Goal: Transaction & Acquisition: Purchase product/service

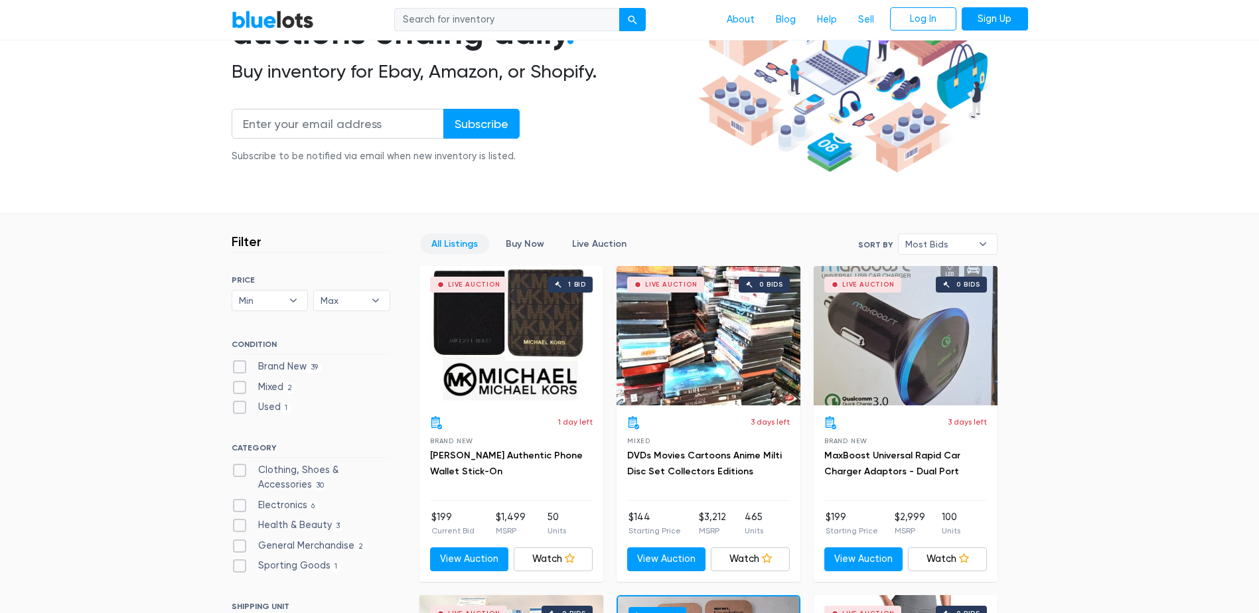
scroll to position [199, 0]
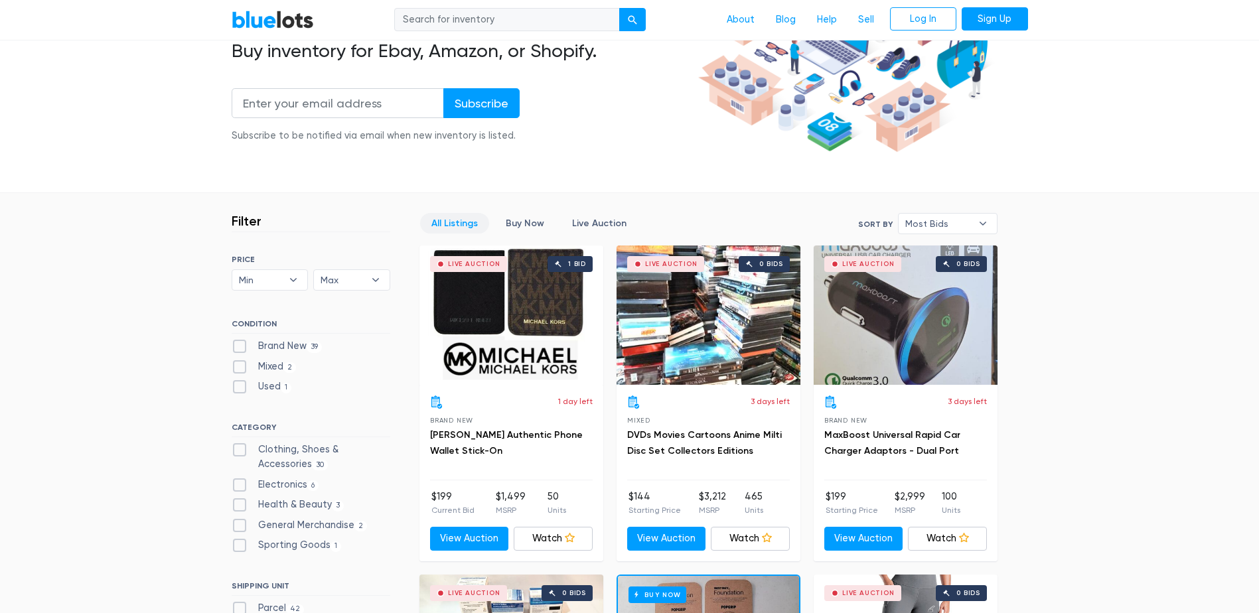
click at [246, 343] on label "Brand New 39" at bounding box center [277, 346] width 91 height 15
click at [240, 343] on New"] "Brand New 39" at bounding box center [236, 343] width 9 height 9
checkbox New"] "true"
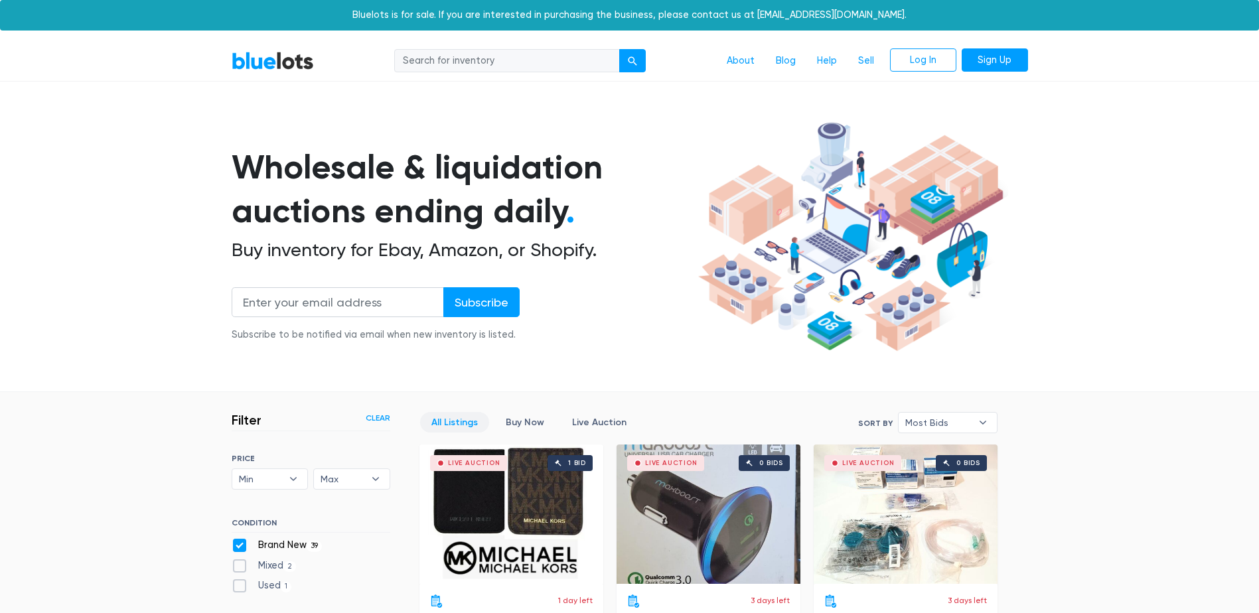
scroll to position [357, 0]
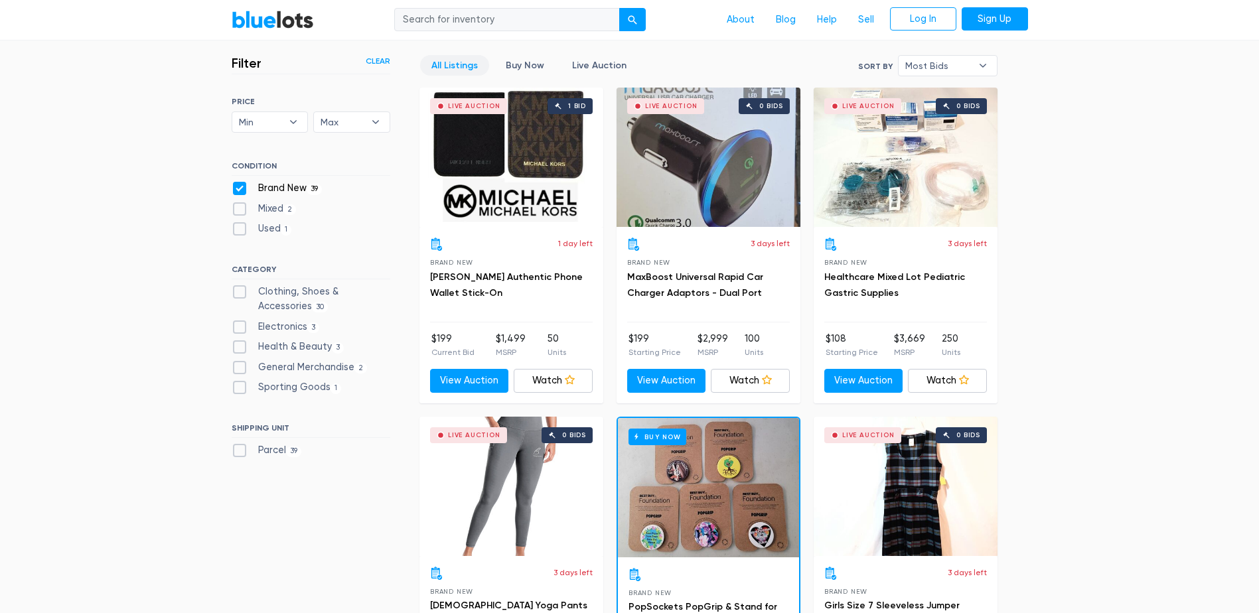
click at [264, 329] on label "Electronics 3" at bounding box center [276, 327] width 88 height 15
click at [240, 329] on input "Electronics 3" at bounding box center [236, 324] width 9 height 9
checkbox input "true"
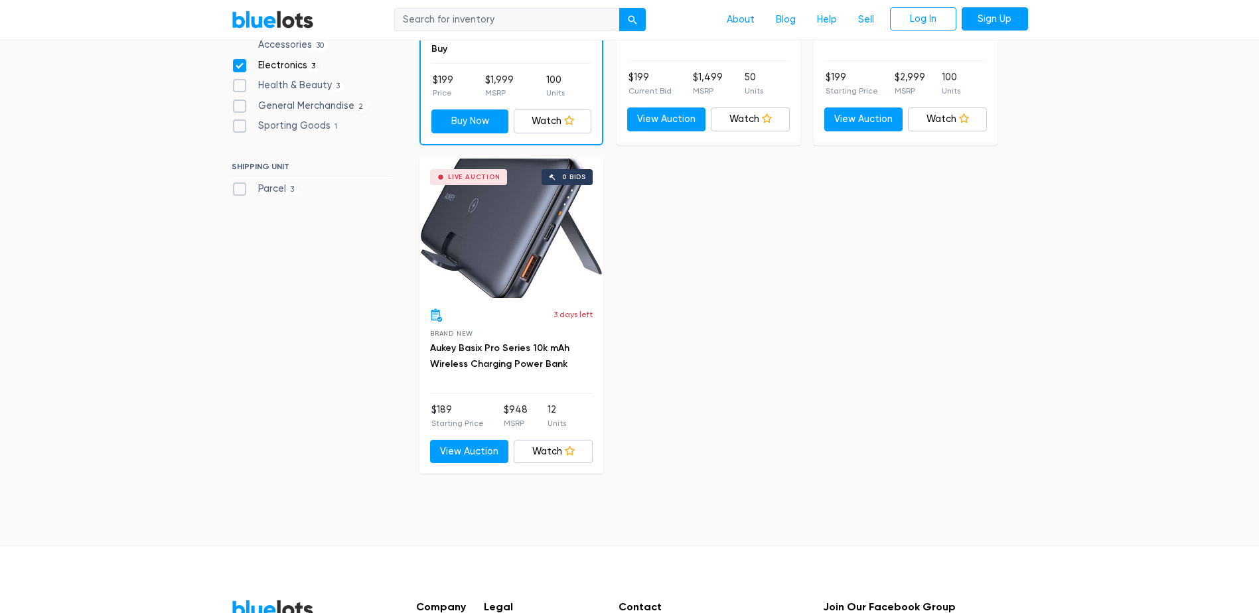
scroll to position [623, 0]
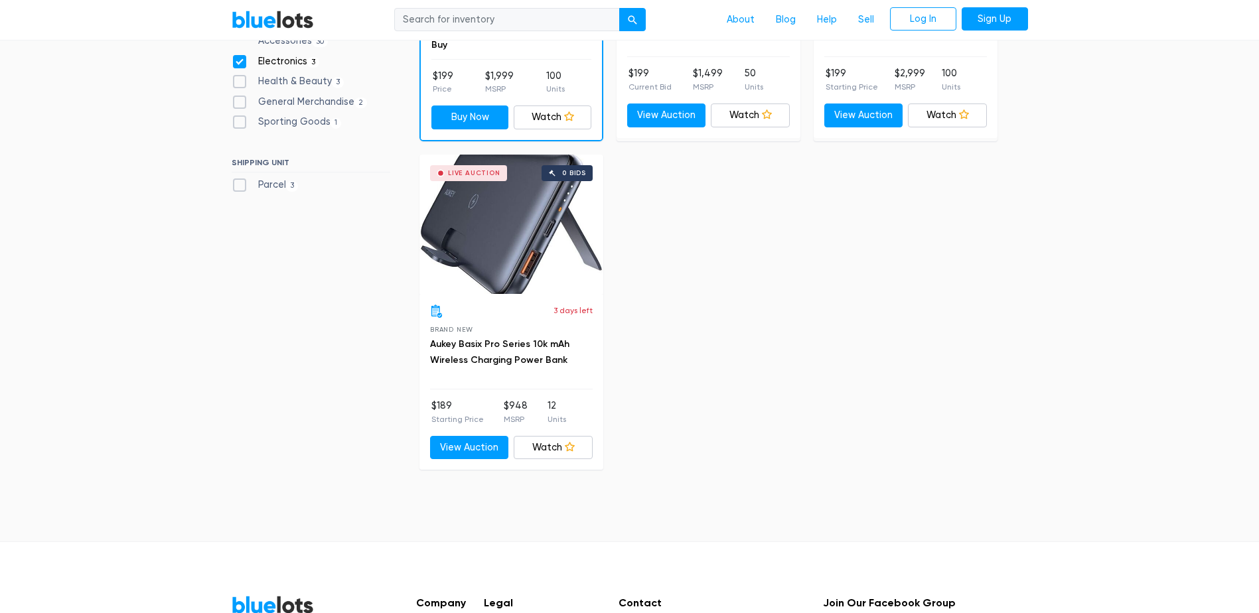
click at [862, 337] on div "Buy Now Brand New PopSockets PopGrip & Stand for Phones/Tablets - Made for Best…" at bounding box center [709, 145] width 592 height 661
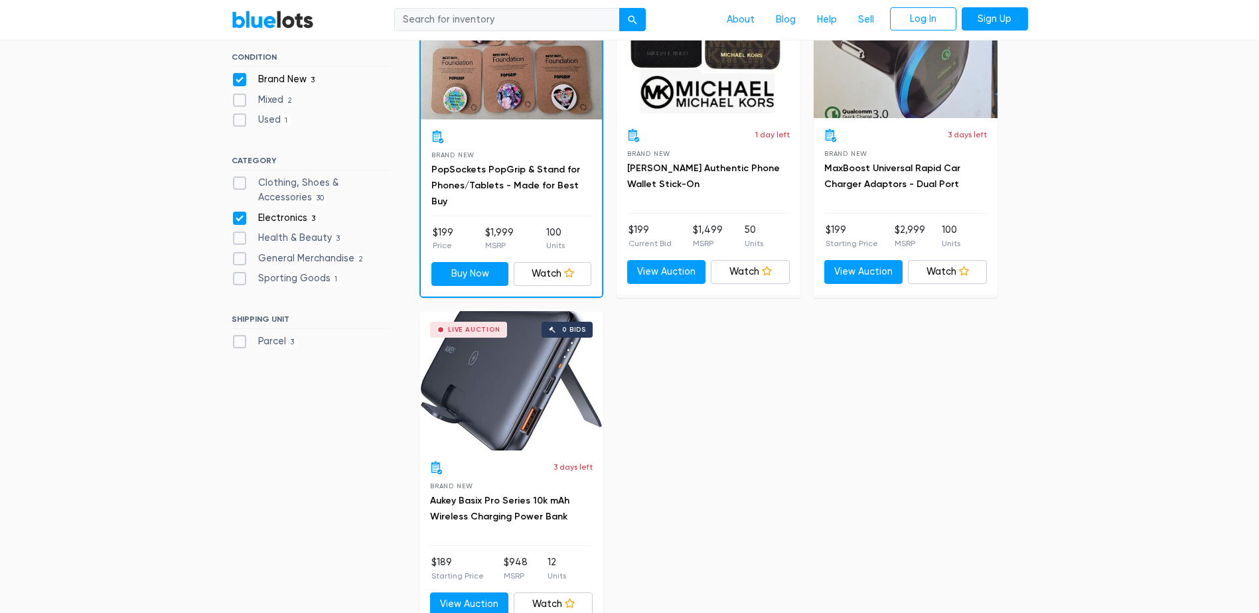
scroll to position [291, 0]
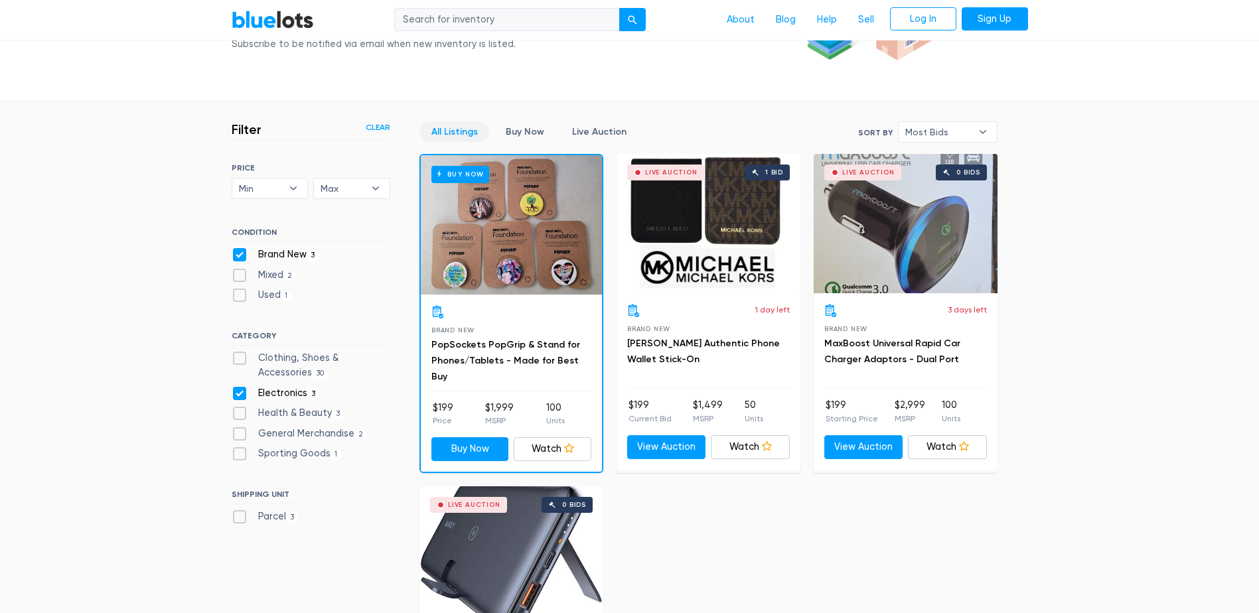
click at [1139, 271] on section "Filter Filter & Sort Clear SORT BY Most Bids Ending Soonest Newly Listed Lowest…" at bounding box center [629, 488] width 1259 height 772
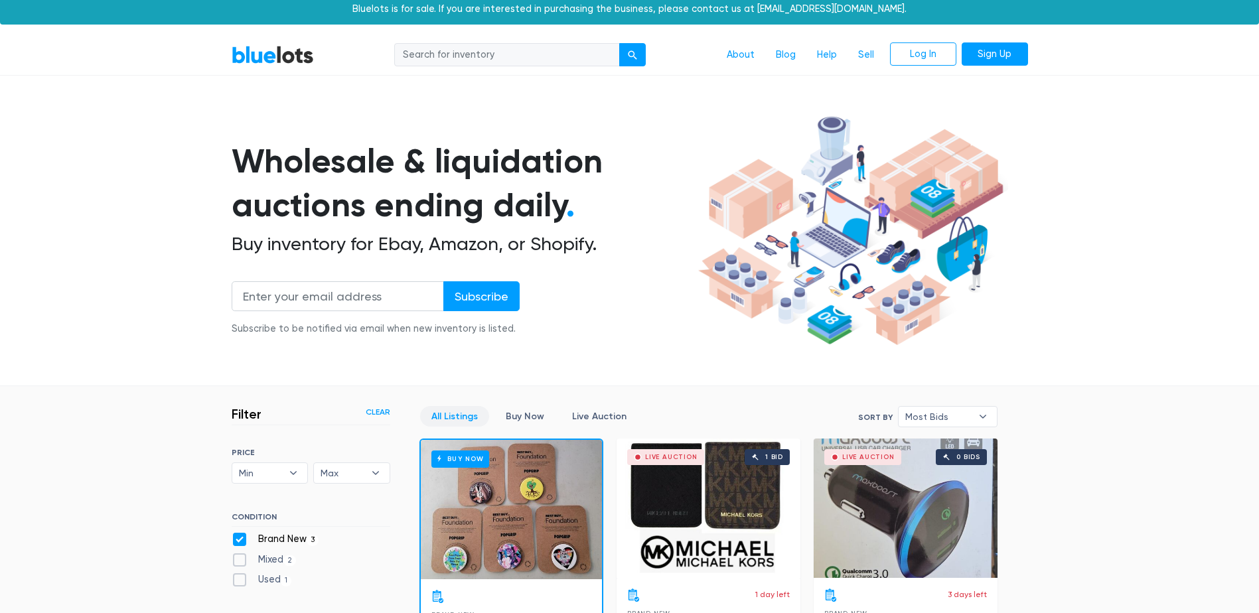
scroll to position [0, 0]
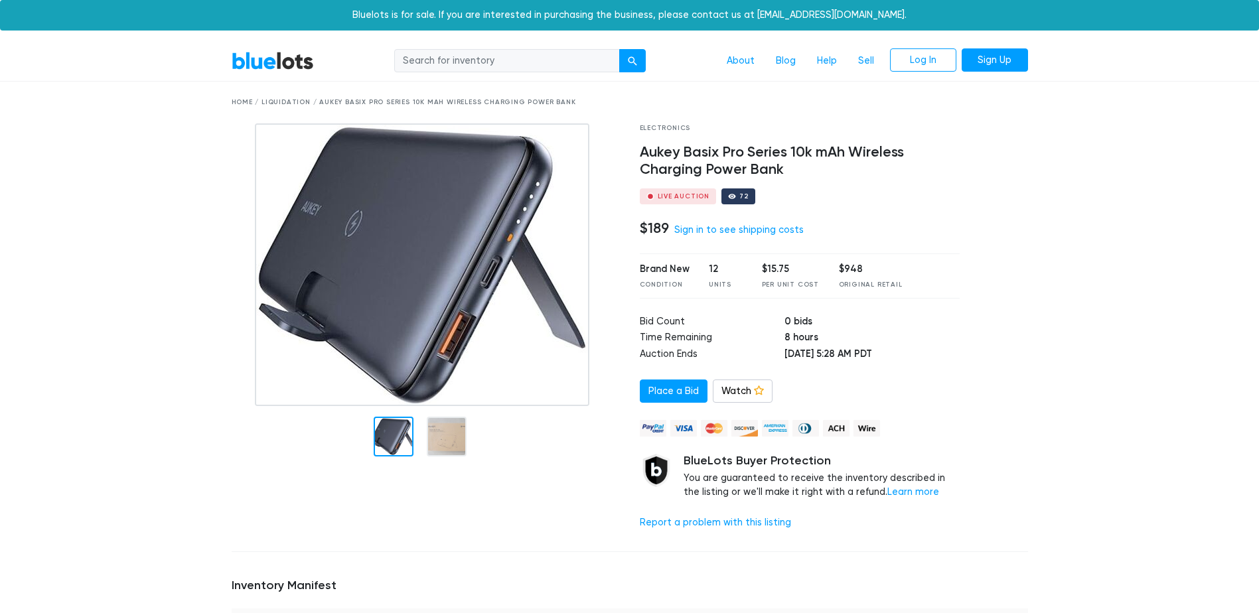
click at [481, 308] on img at bounding box center [422, 264] width 335 height 283
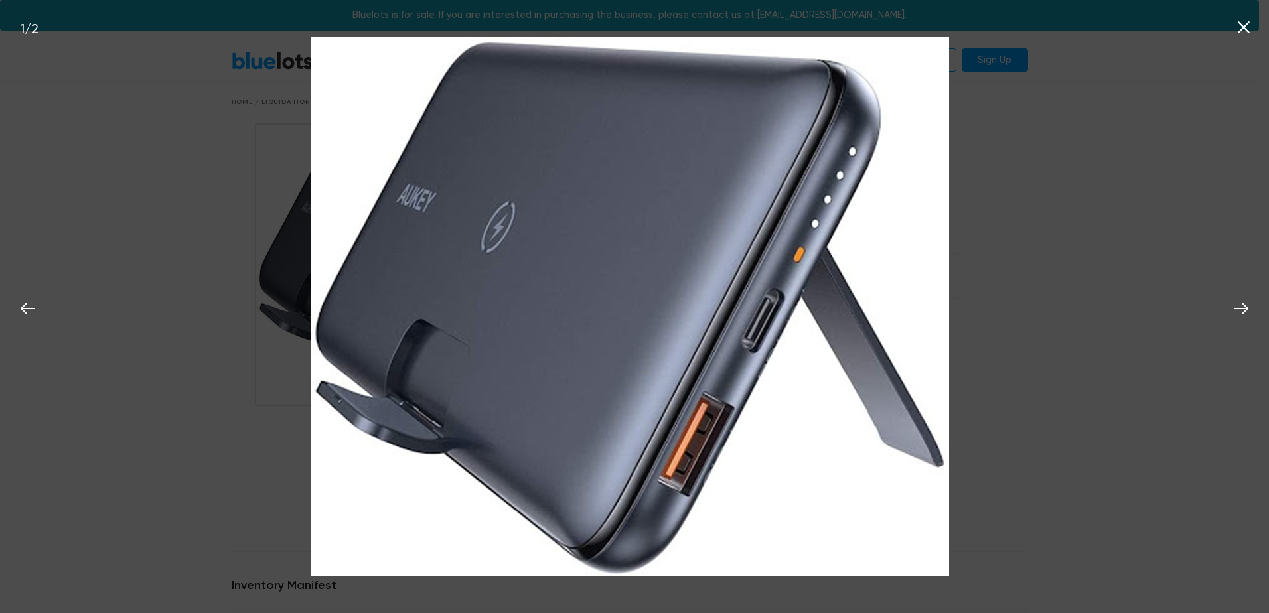
click at [1016, 300] on div "1 / 2" at bounding box center [634, 306] width 1269 height 613
